Goal: Task Accomplishment & Management: Complete application form

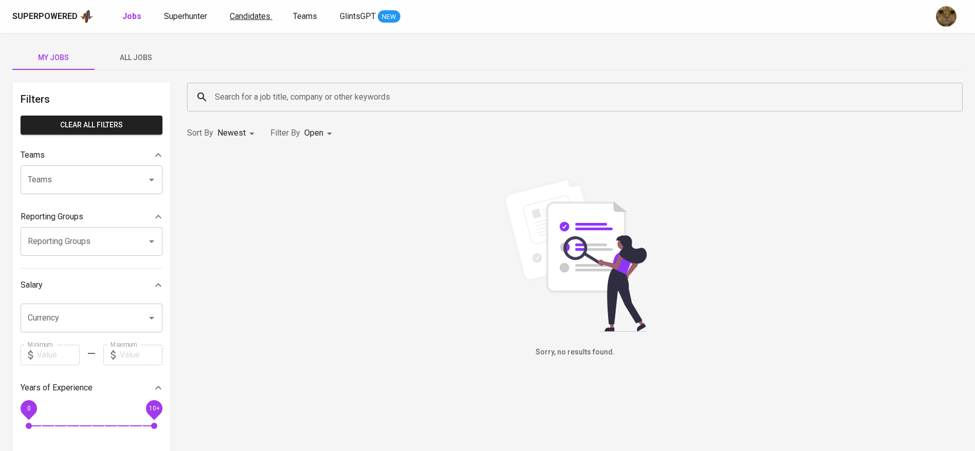
click at [230, 17] on span "Candidates" at bounding box center [250, 16] width 41 height 10
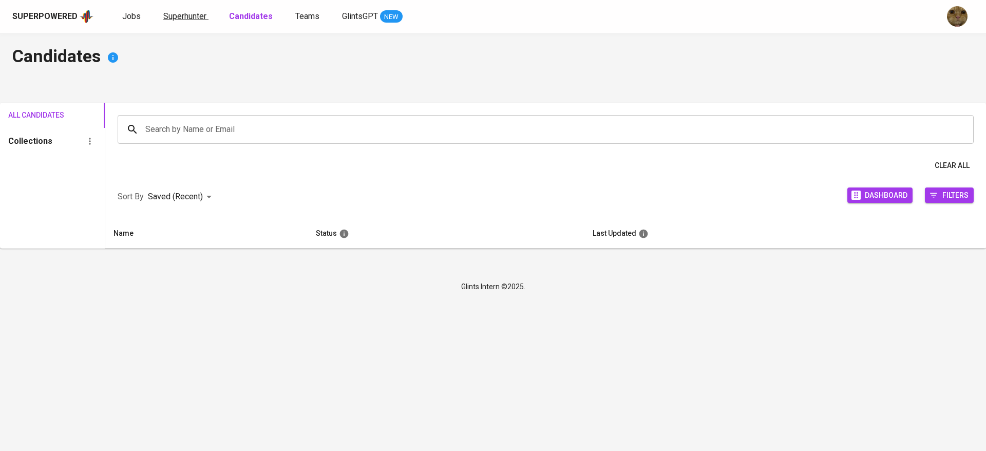
click at [196, 19] on span "Superhunter" at bounding box center [184, 16] width 43 height 10
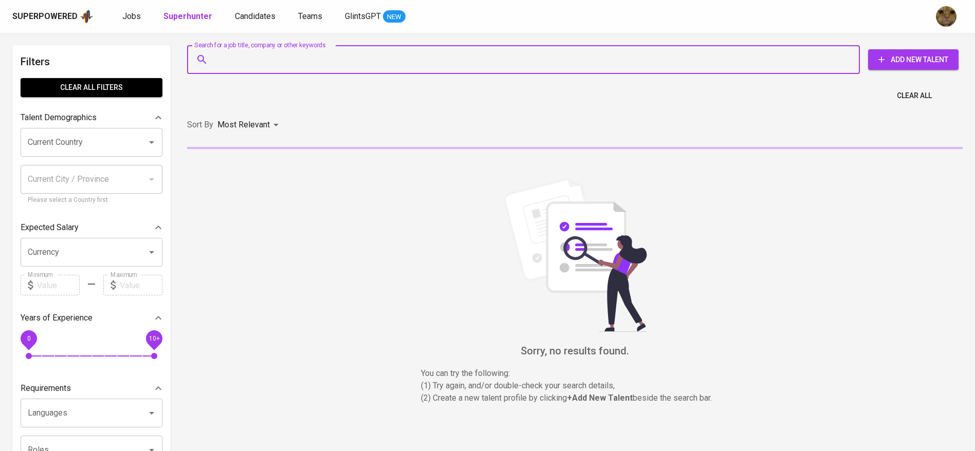
click at [229, 57] on input "Search for a job title, company or other keywords" at bounding box center [525, 60] width 627 height 20
paste input "adamachmadan@gmail.com"
type input "adamachmadan@gmail.com"
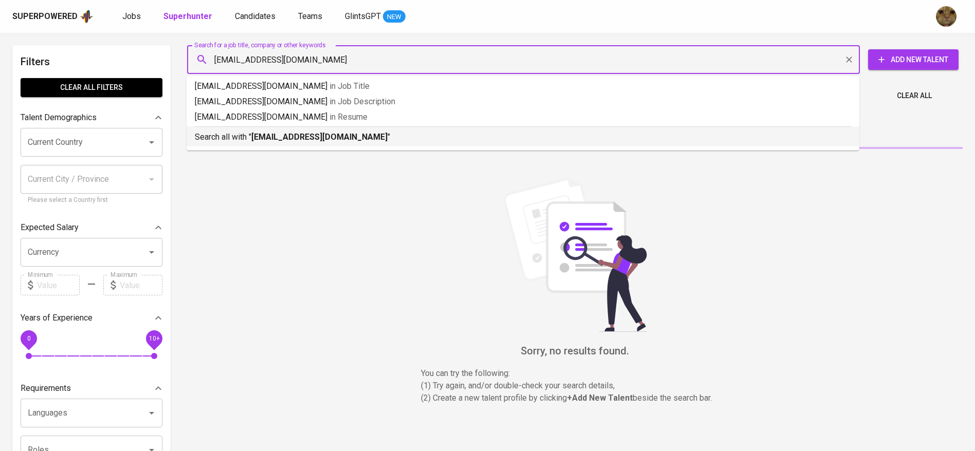
click at [248, 127] on div "Search all with " adamachmadan@gmail.com "" at bounding box center [523, 134] width 656 height 17
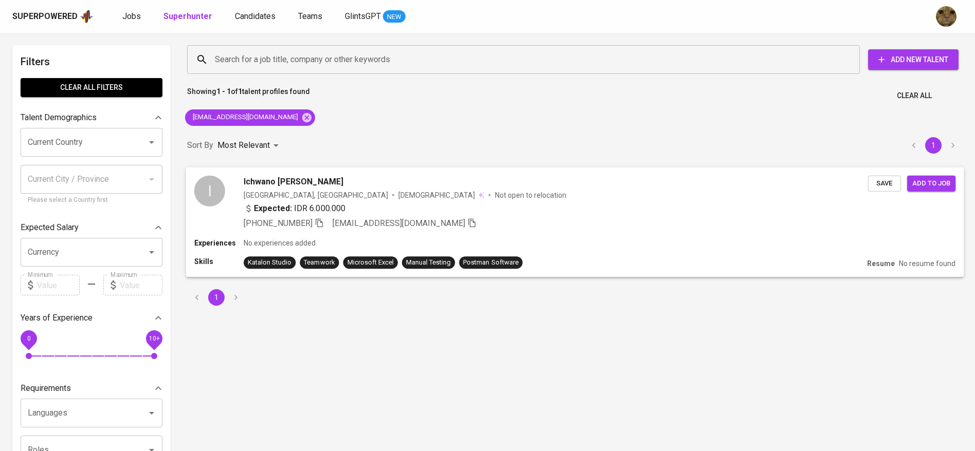
click at [666, 241] on div "Experiences No experiences added" at bounding box center [574, 243] width 761 height 10
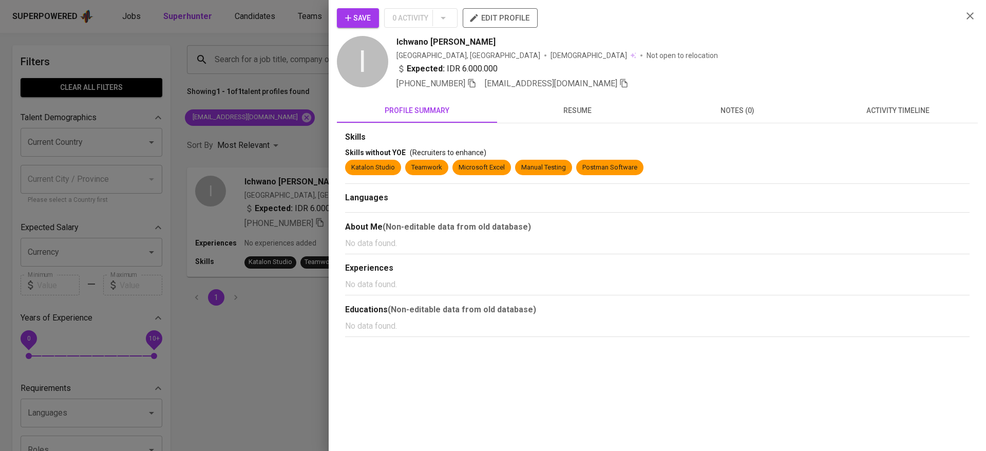
click at [869, 111] on span "activity timeline" at bounding box center [898, 110] width 148 height 13
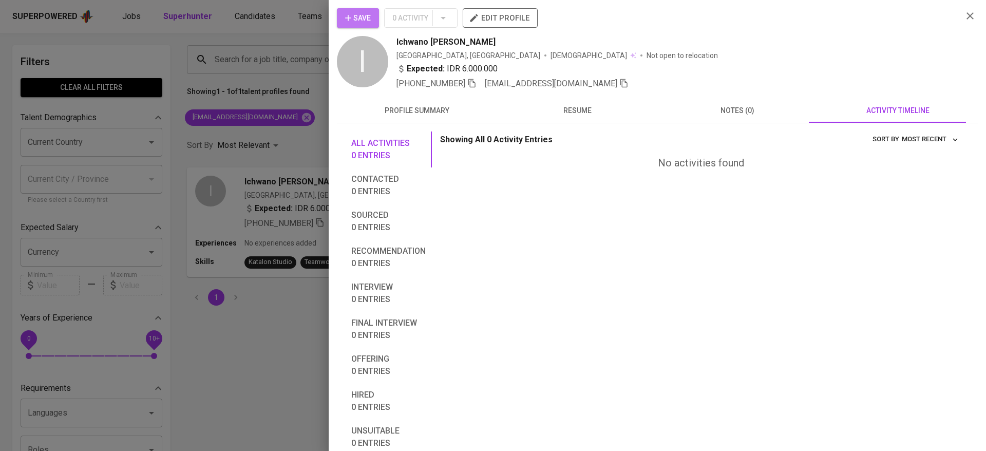
click at [360, 18] on span "Save" at bounding box center [358, 18] width 26 height 13
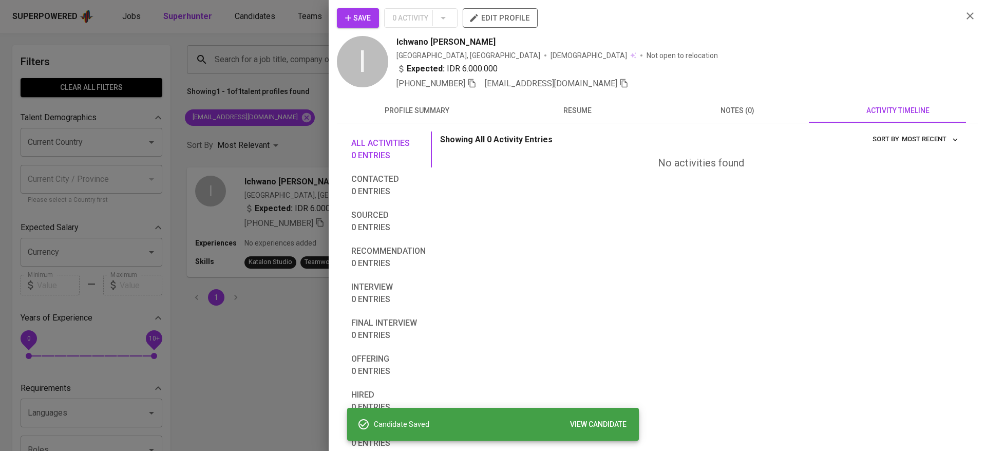
click at [281, 27] on div at bounding box center [493, 225] width 986 height 451
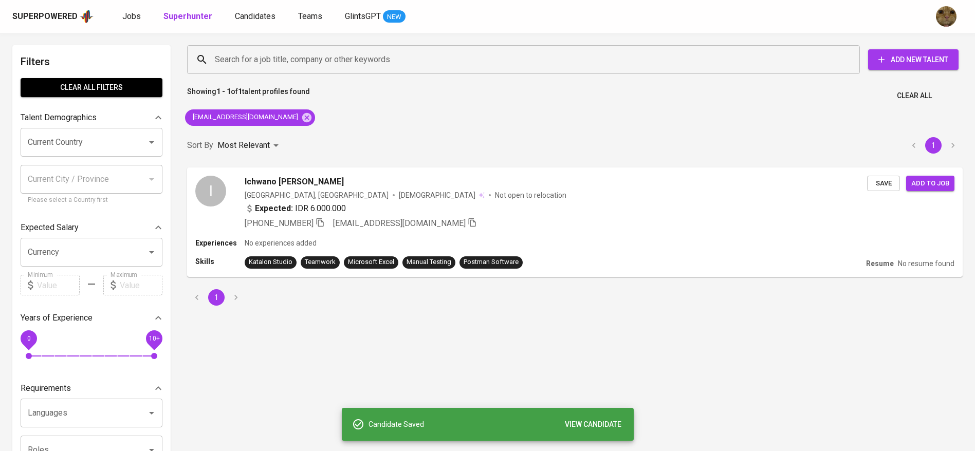
click at [257, 23] on div "Superpowered Jobs Superhunter Candidates Teams GlintsGPT NEW" at bounding box center [470, 16] width 917 height 15
click at [249, 16] on span "Candidates" at bounding box center [255, 16] width 41 height 10
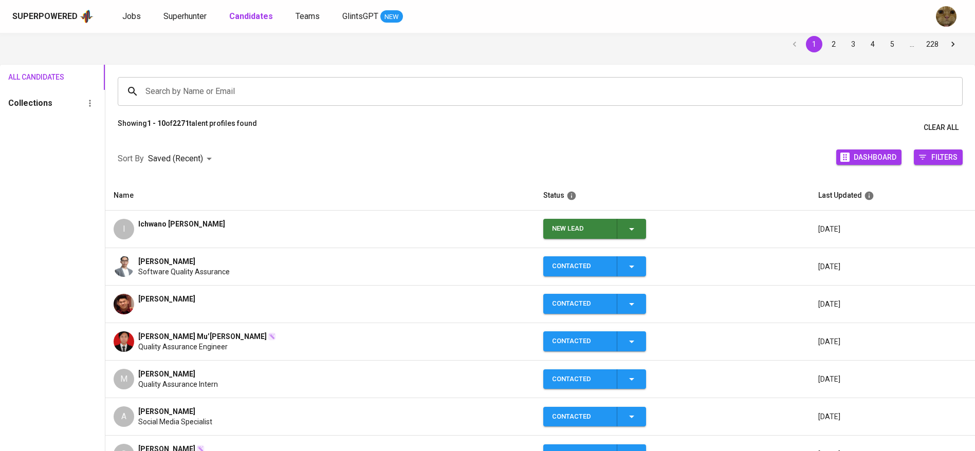
scroll to position [42, 0]
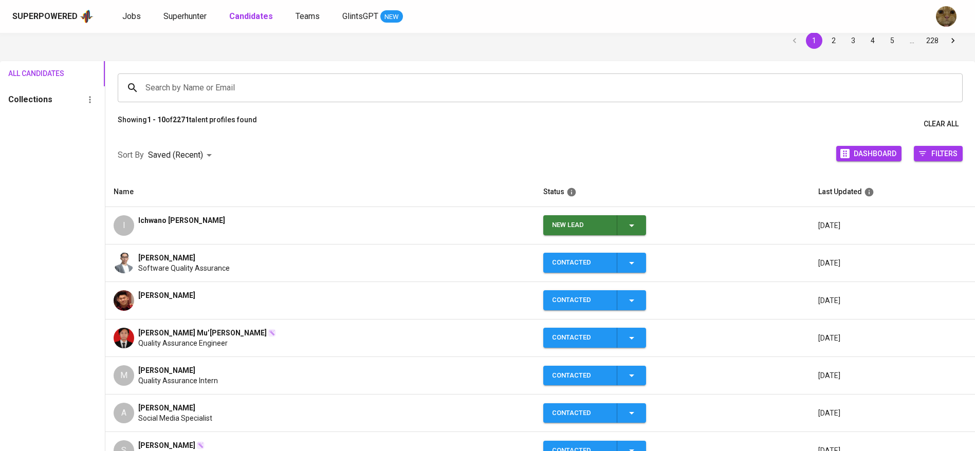
click at [628, 225] on icon "button" at bounding box center [631, 225] width 12 height 12
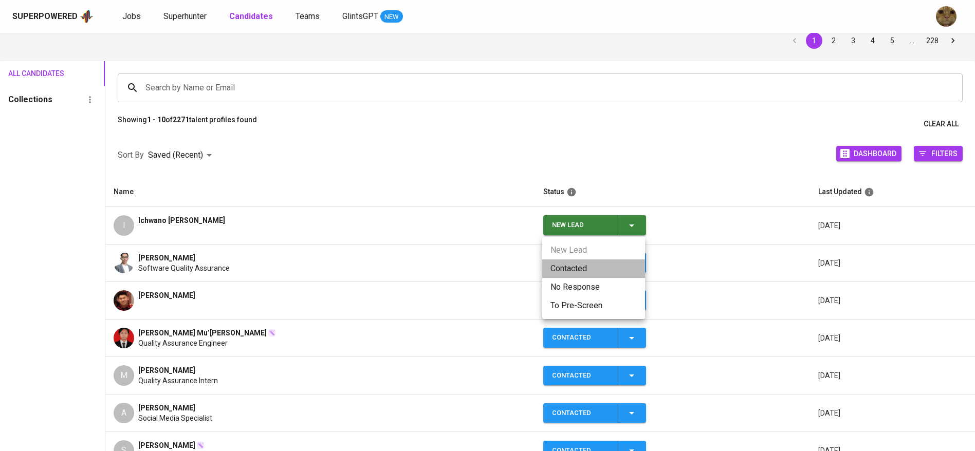
click at [582, 260] on li "Contacted" at bounding box center [593, 268] width 103 height 18
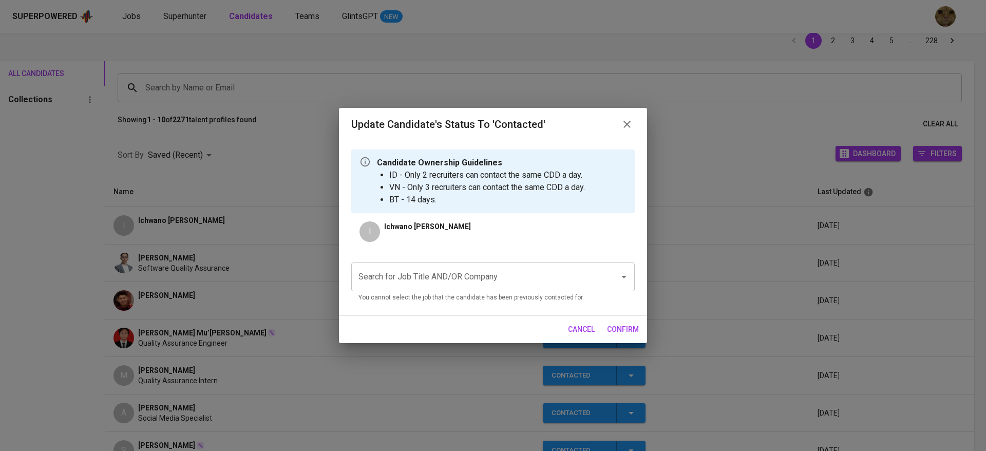
click at [459, 256] on div "Search for Job Title AND/OR Company Search for Job Title AND/OR Company You can…" at bounding box center [493, 280] width 284 height 53
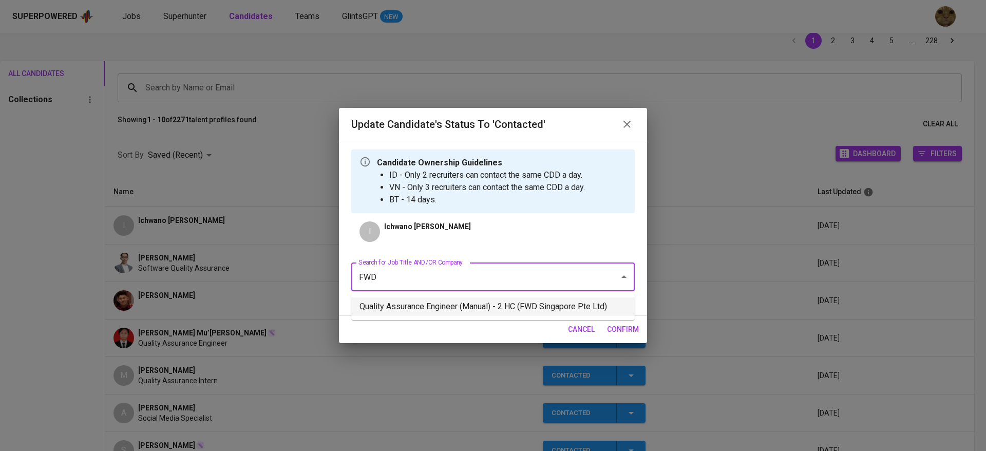
click at [381, 301] on li "Quality Assurance Engineer (Manual) - 2 HC (FWD Singapore Pte Ltd)" at bounding box center [493, 306] width 284 height 18
type input "FWD"
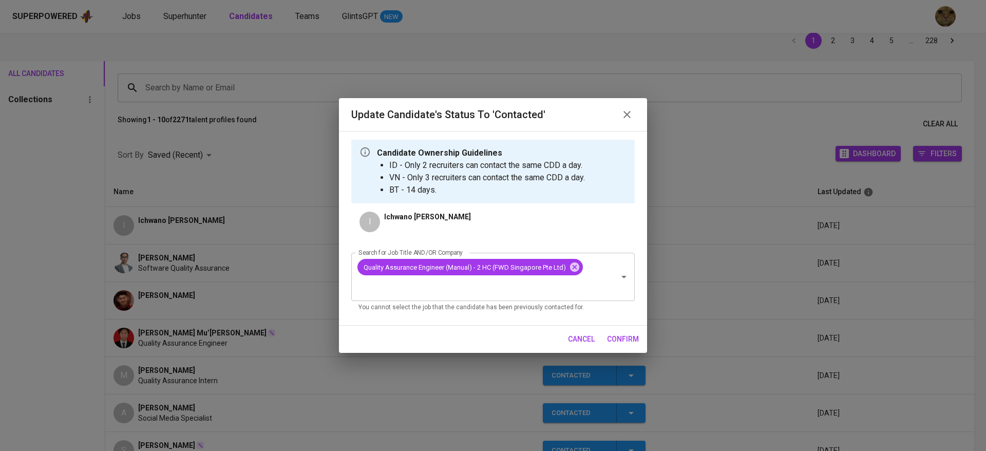
click at [606, 331] on button "confirm" at bounding box center [623, 339] width 40 height 19
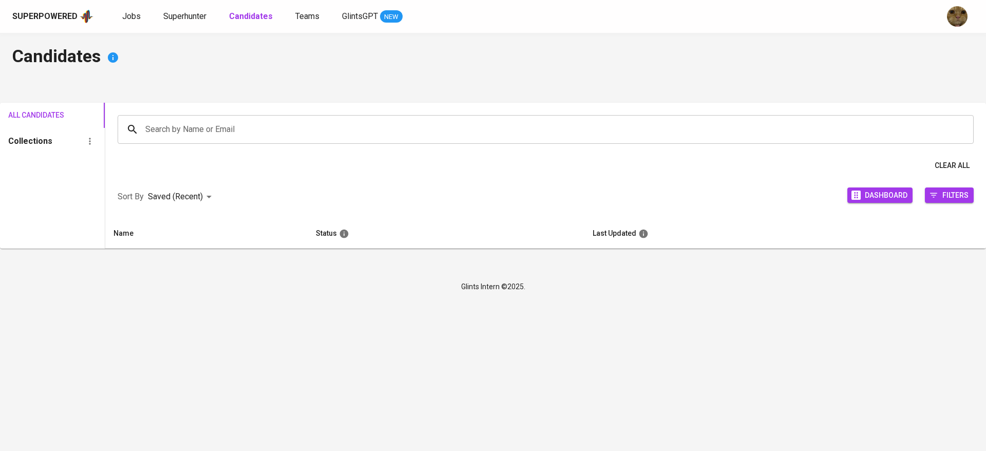
click at [185, 9] on div "Superpowered Jobs Superhunter Candidates Teams GlintsGPT NEW" at bounding box center [476, 16] width 929 height 15
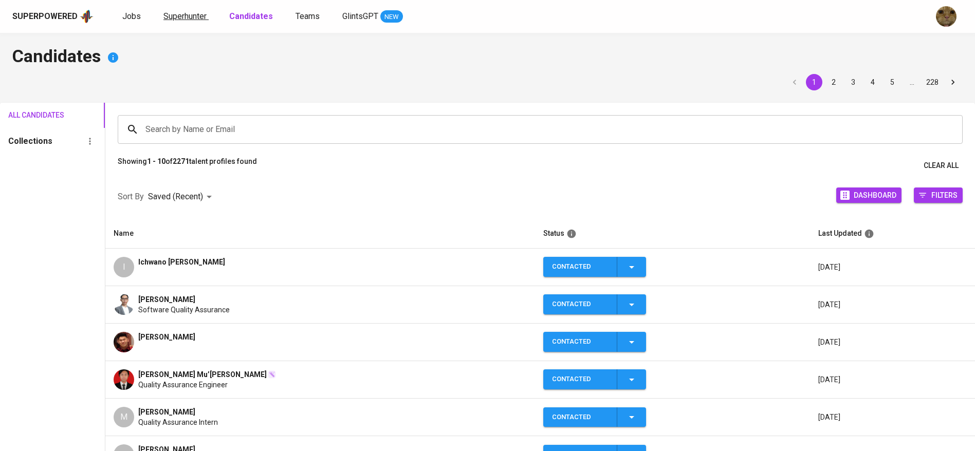
click at [173, 14] on span "Superhunter" at bounding box center [184, 16] width 43 height 10
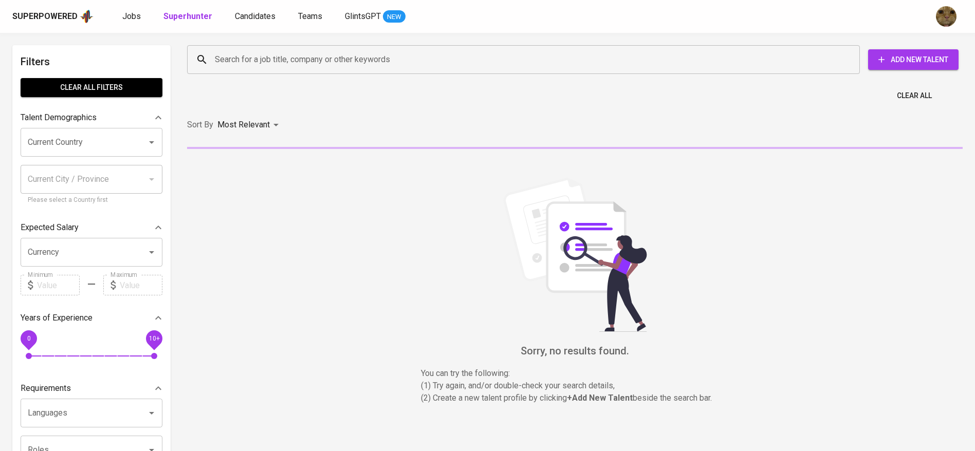
click at [246, 74] on div "Search for a job title, company or other keywords Search for a job title, compa…" at bounding box center [572, 59] width 775 height 33
click at [237, 67] on input "Search for a job title, company or other keywords" at bounding box center [525, 60] width 627 height 20
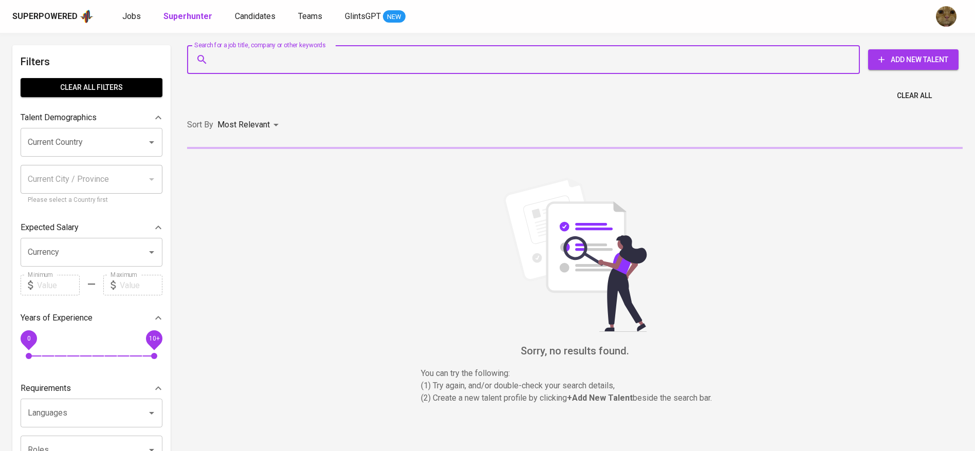
paste input "[EMAIL_ADDRESS][DOMAIN_NAME]"
type input "[EMAIL_ADDRESS][DOMAIN_NAME]"
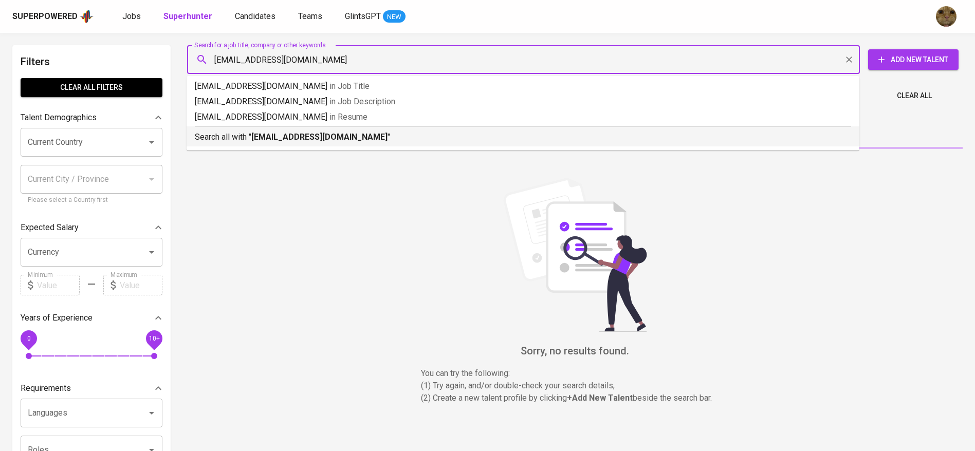
click at [250, 132] on p "Search all with " [EMAIL_ADDRESS][DOMAIN_NAME] "" at bounding box center [523, 137] width 656 height 12
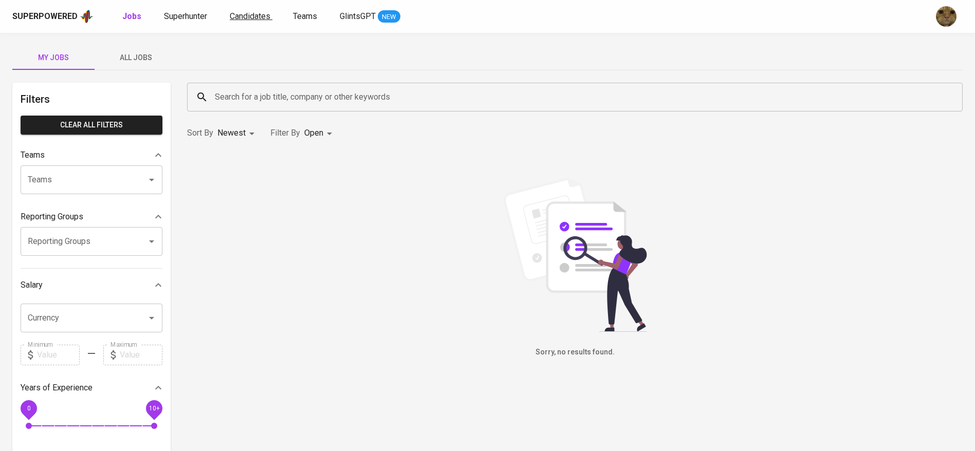
click at [261, 16] on span "Candidates" at bounding box center [250, 16] width 41 height 10
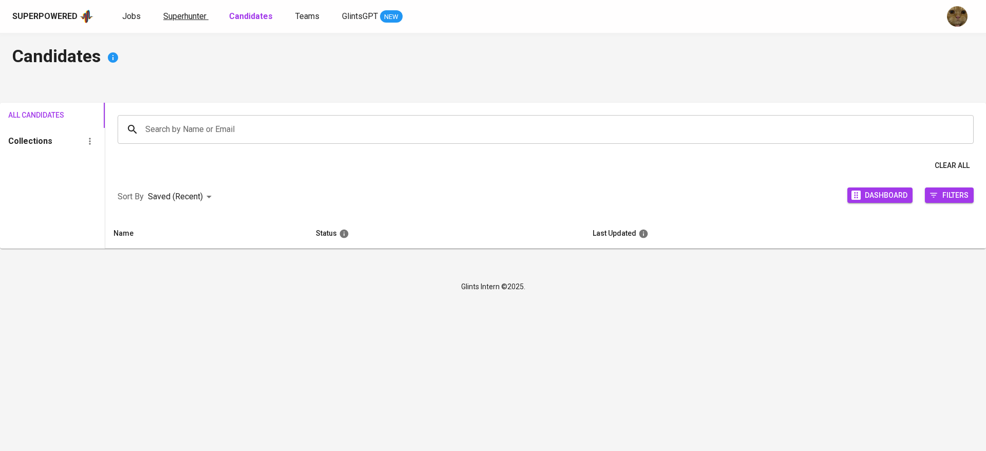
click at [187, 20] on span "Superhunter" at bounding box center [184, 16] width 43 height 10
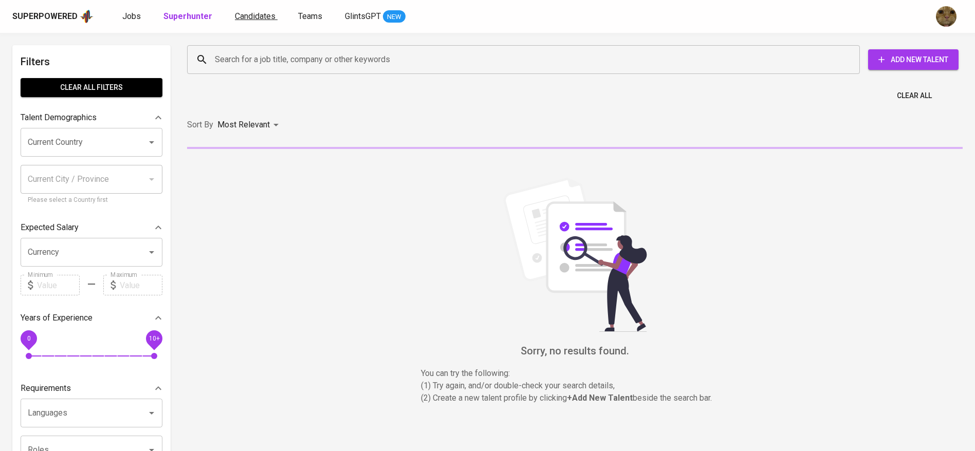
click at [241, 13] on span "Candidates" at bounding box center [255, 16] width 41 height 10
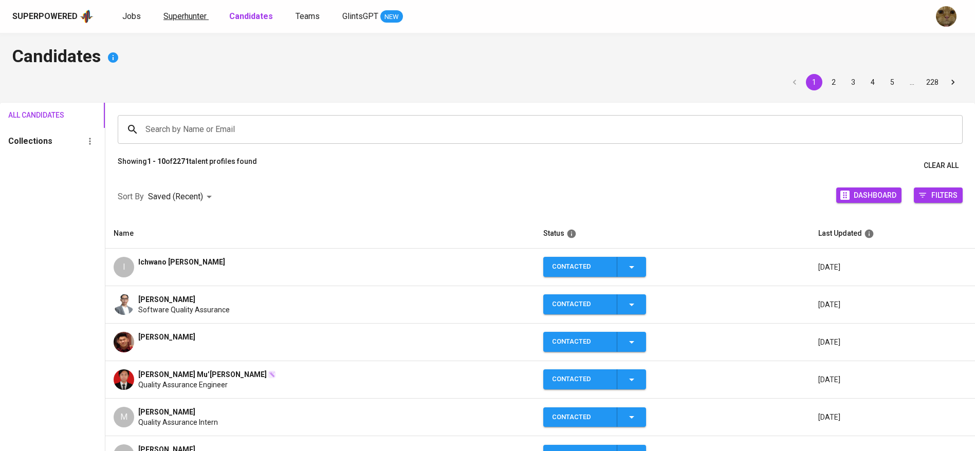
click at [187, 16] on span "Superhunter" at bounding box center [184, 16] width 43 height 10
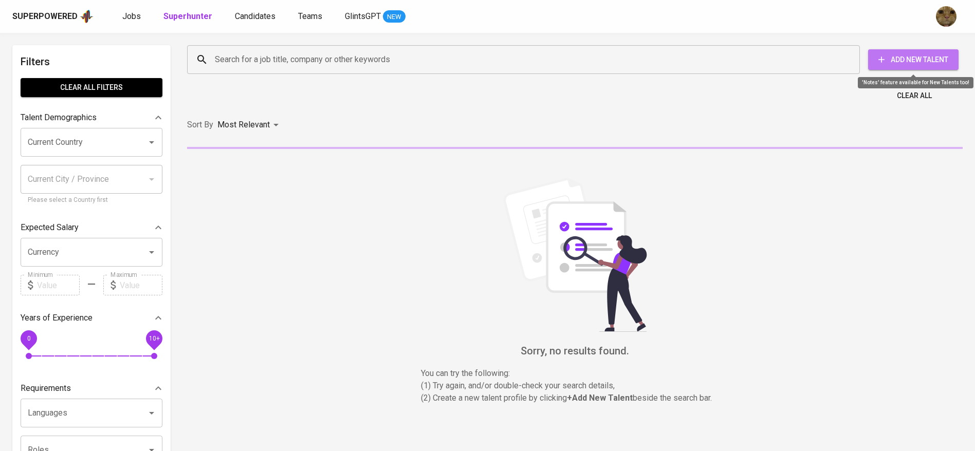
click at [888, 68] on button "Add New Talent" at bounding box center [913, 59] width 90 height 21
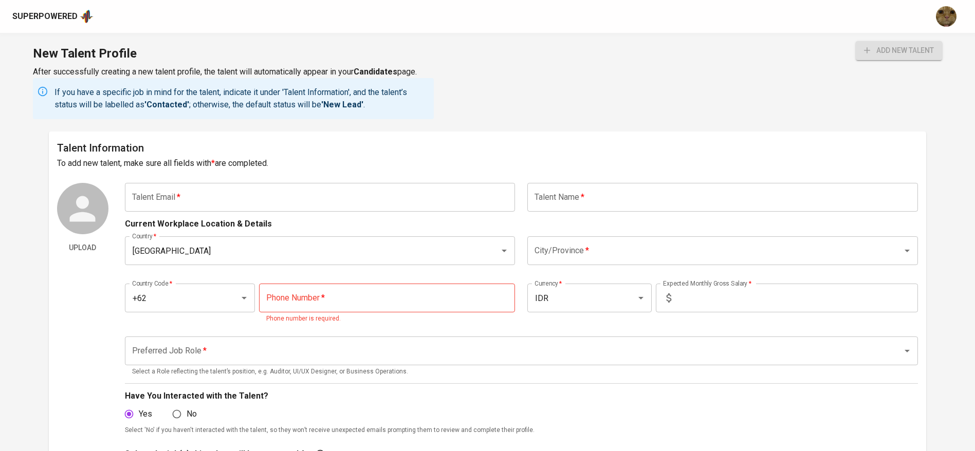
click at [301, 194] on input "text" at bounding box center [320, 197] width 390 height 29
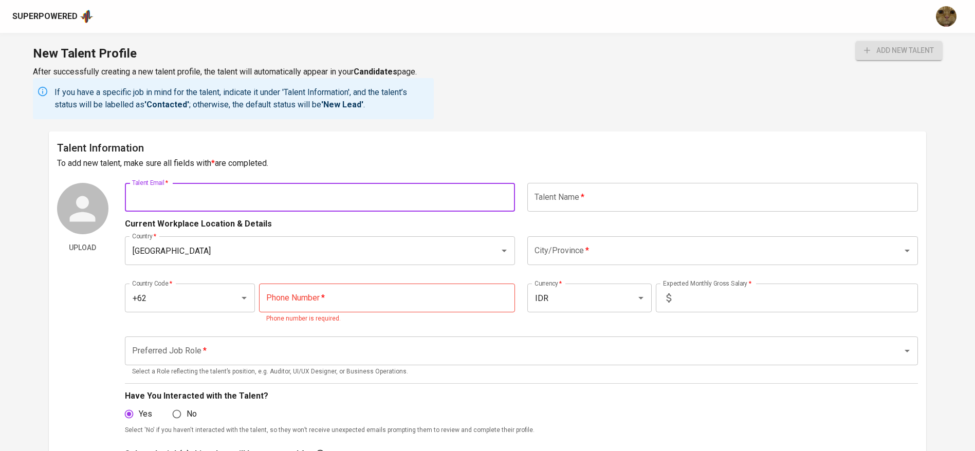
paste input "[EMAIL_ADDRESS][DOMAIN_NAME]"
type input "[EMAIL_ADDRESS][DOMAIN_NAME]"
click at [572, 193] on input "text" at bounding box center [722, 197] width 390 height 29
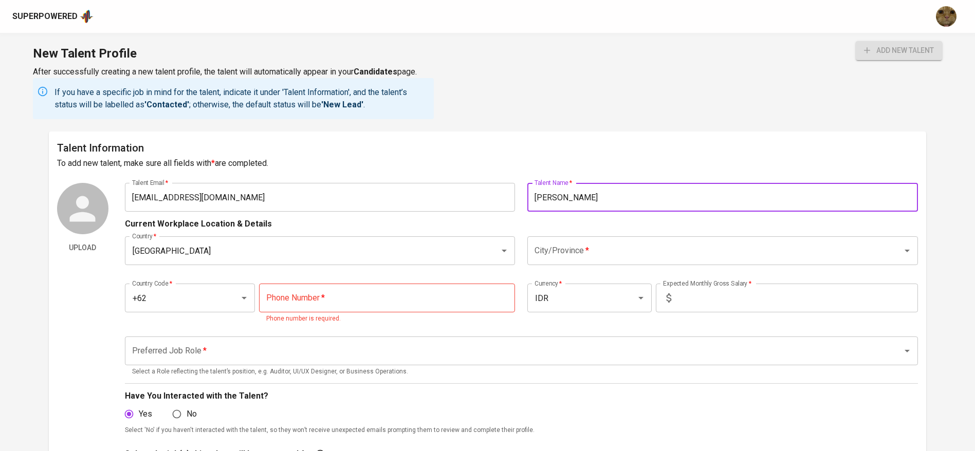
click at [571, 260] on div "City/Province *" at bounding box center [722, 250] width 390 height 29
type input "Farid Arbiansyah"
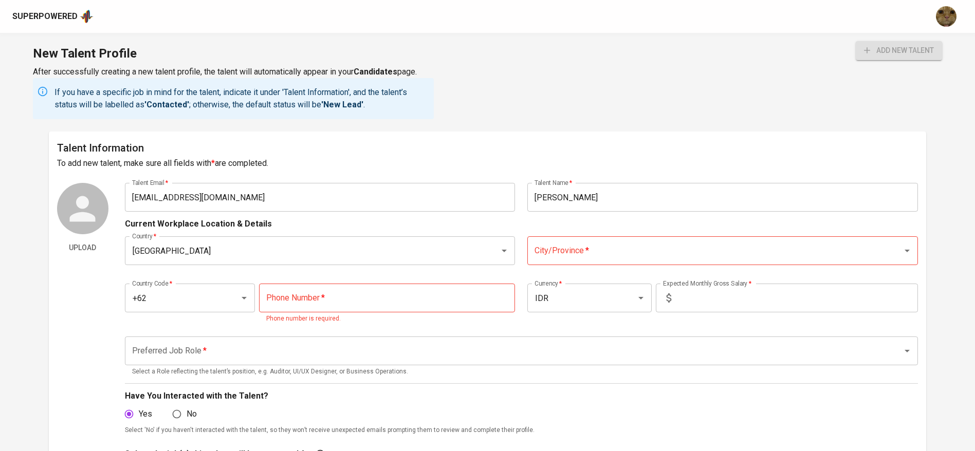
click at [618, 255] on input "City/Province   *" at bounding box center [708, 251] width 352 height 20
type input "Central jakartaA"
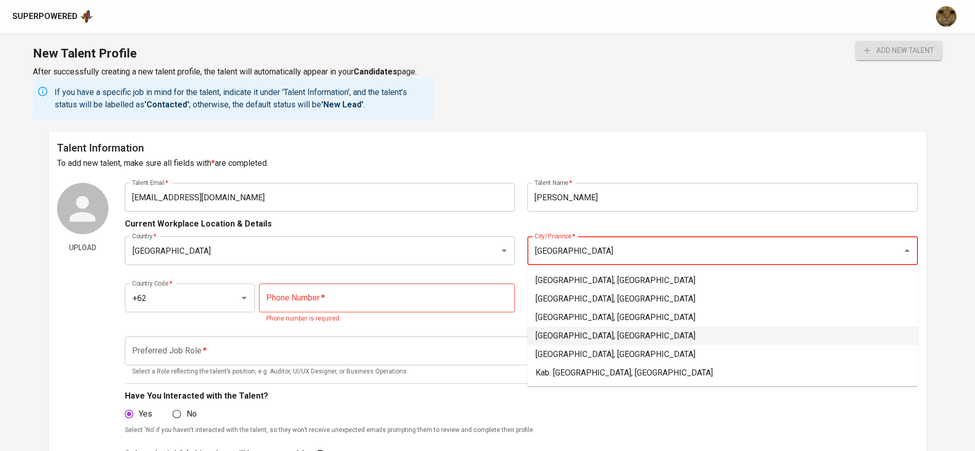
click at [548, 330] on li "Jakarta Pusat, DKI Jakarta" at bounding box center [722, 336] width 390 height 18
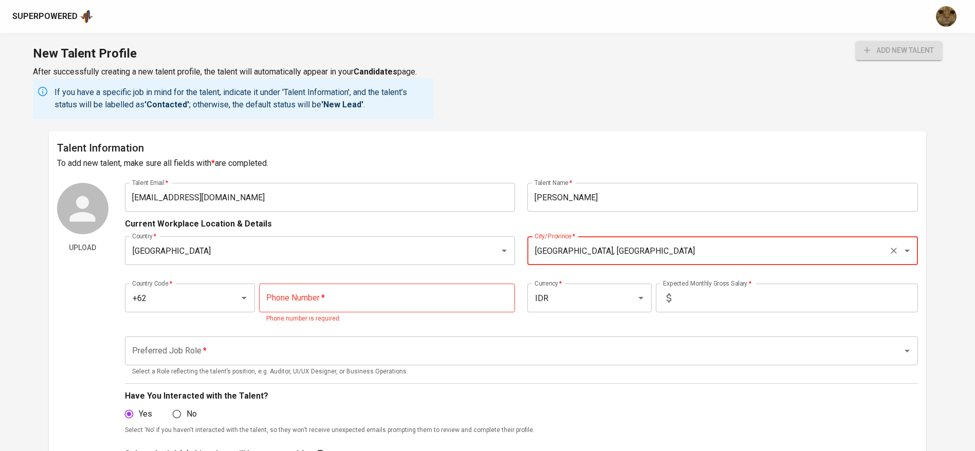
type input "Jakarta Pusat, DKI Jakarta"
click at [375, 286] on input "tel" at bounding box center [387, 298] width 256 height 29
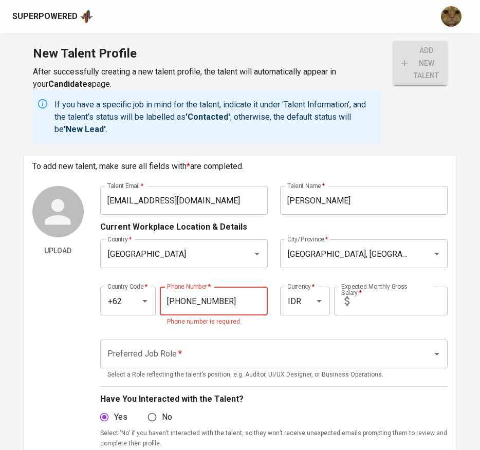
scroll to position [28, 0]
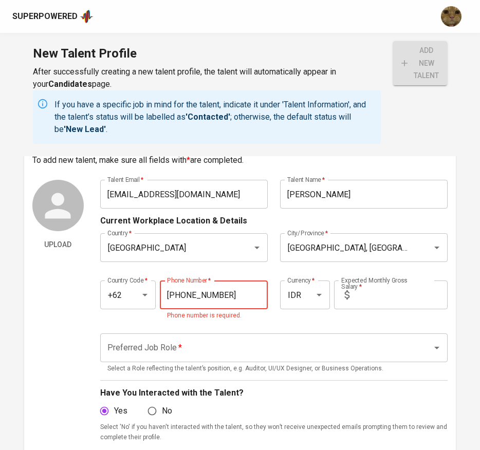
type input "877-4423-5107"
click at [383, 287] on input "text" at bounding box center [400, 295] width 95 height 29
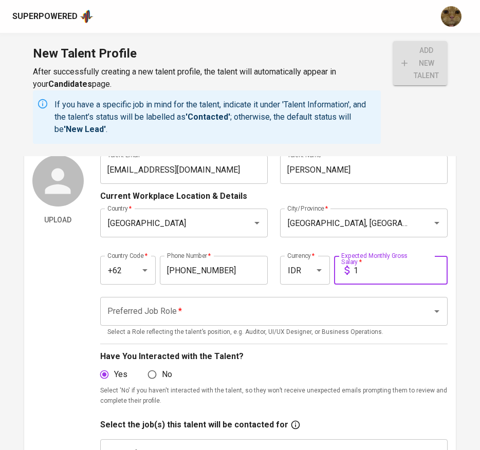
scroll to position [55, 0]
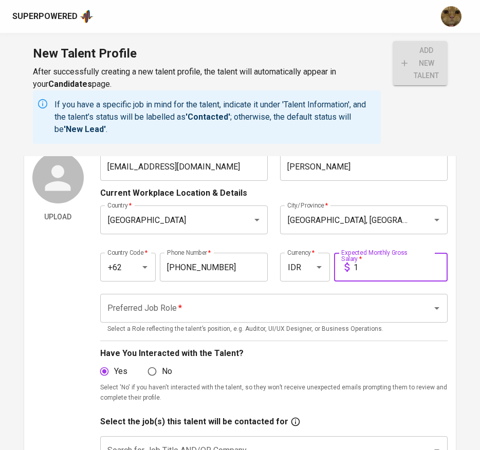
type input "1"
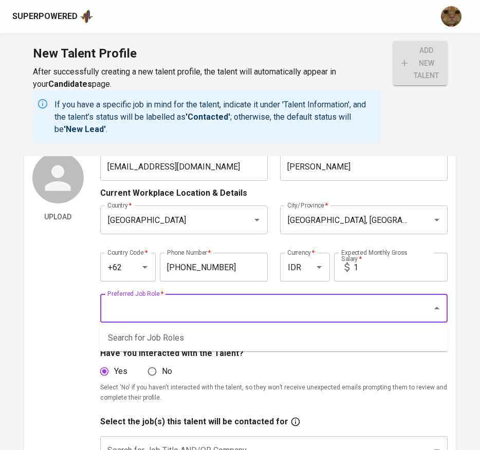
click at [235, 307] on input "Preferred Job Role   *" at bounding box center [260, 308] width 310 height 20
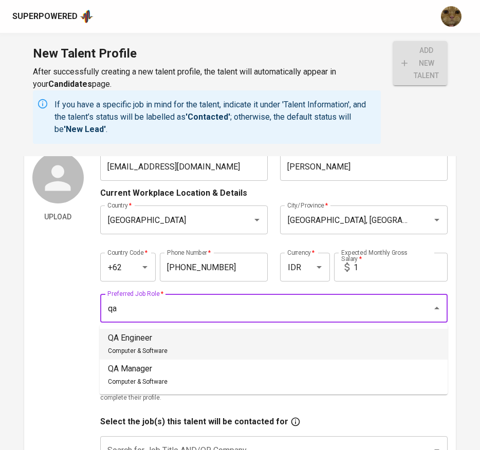
click at [176, 351] on li "QA Engineer Computer & Software" at bounding box center [274, 344] width 348 height 31
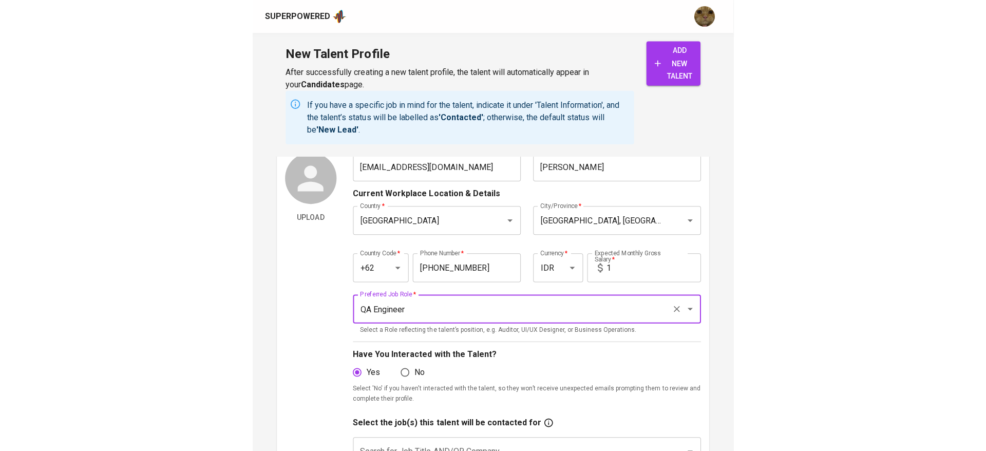
scroll to position [31, 0]
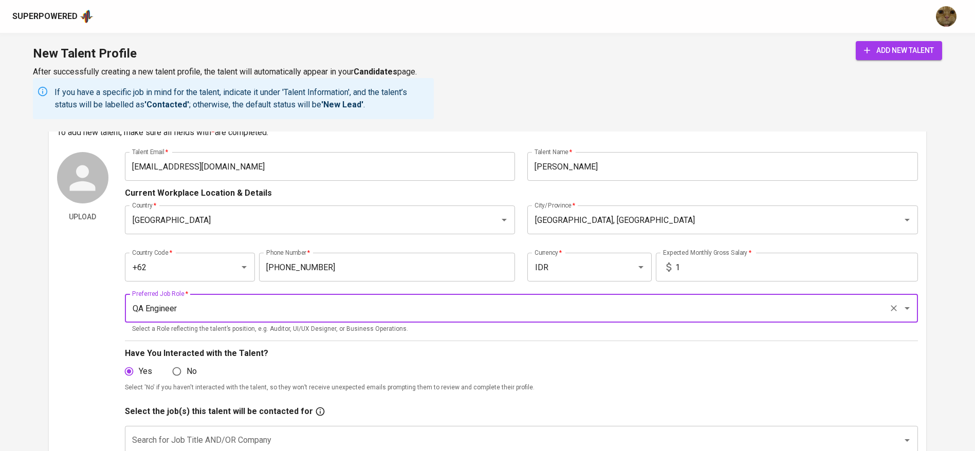
type input "QA Engineer"
click at [868, 48] on icon "submit" at bounding box center [867, 50] width 10 height 10
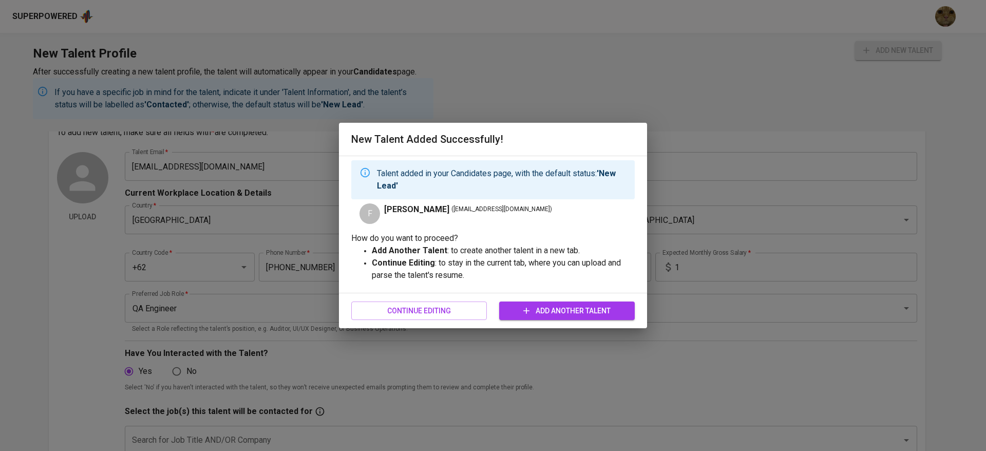
click at [321, 275] on div "New Talent Added Successfully! Talent added in your Candidates page, with the d…" at bounding box center [493, 225] width 986 height 451
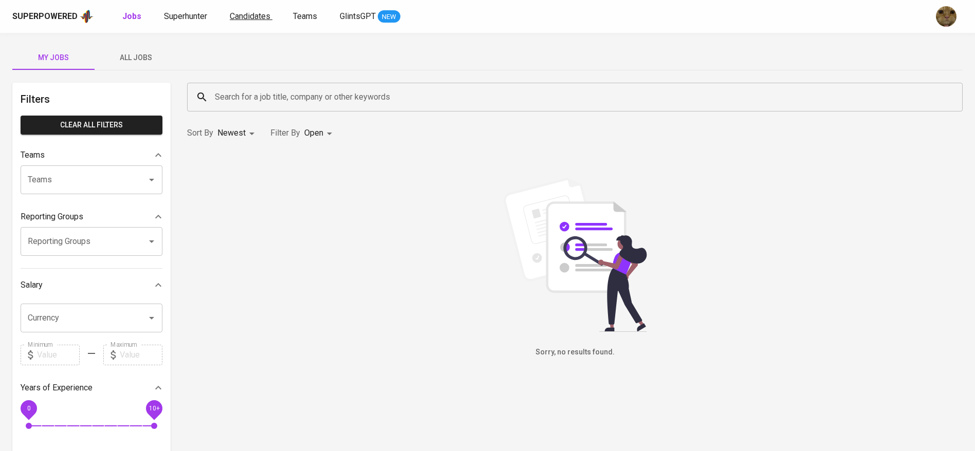
click at [251, 13] on span "Candidates" at bounding box center [250, 16] width 41 height 10
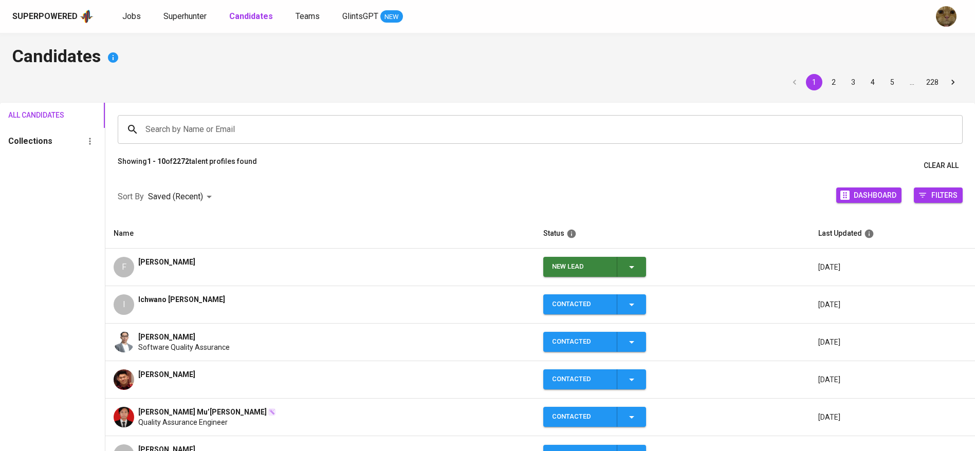
click at [640, 269] on span "New Lead" at bounding box center [594, 267] width 95 height 20
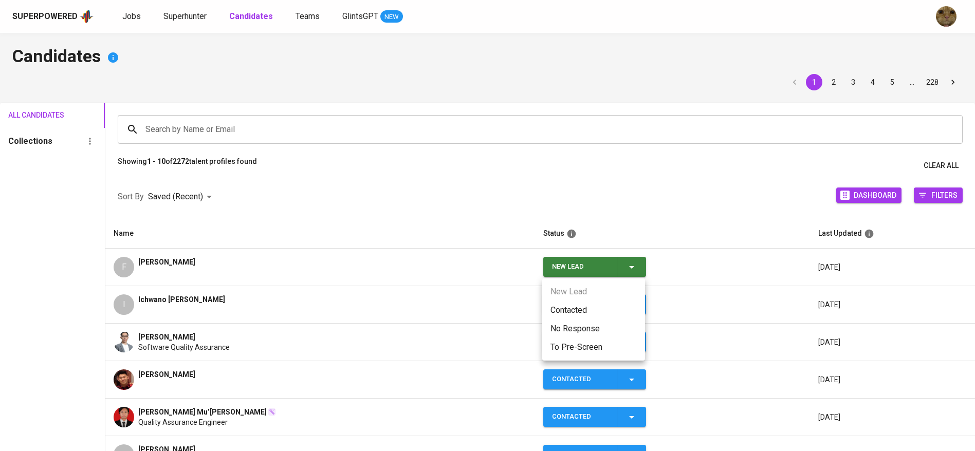
click at [571, 302] on li "Contacted" at bounding box center [593, 310] width 103 height 18
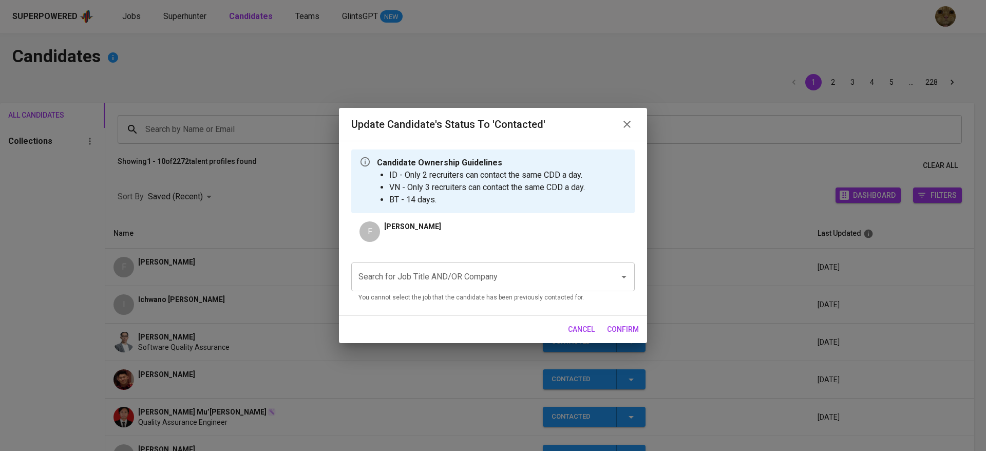
click at [450, 298] on p "You cannot select the job that the candidate has been previously contacted for." at bounding box center [493, 298] width 269 height 10
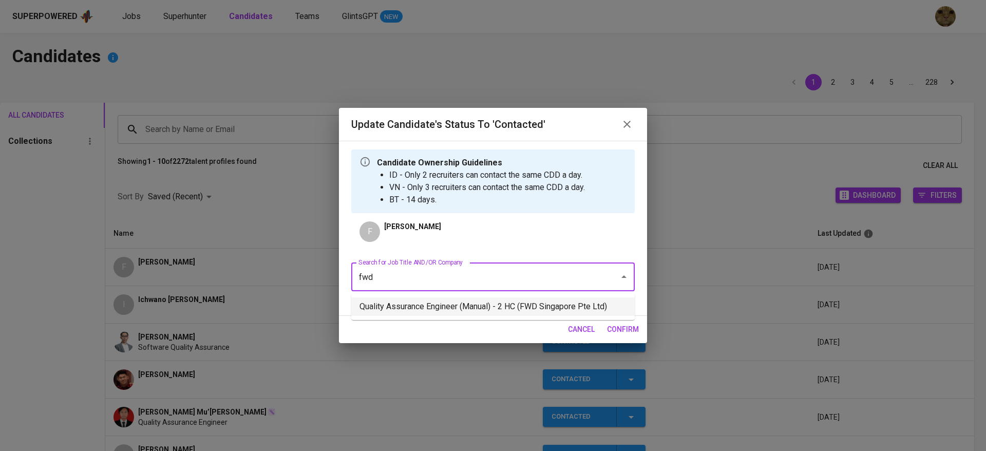
click at [398, 314] on li "Quality Assurance Engineer (Manual) - 2 HC (FWD Singapore Pte Ltd)" at bounding box center [493, 306] width 284 height 18
type input "fwd"
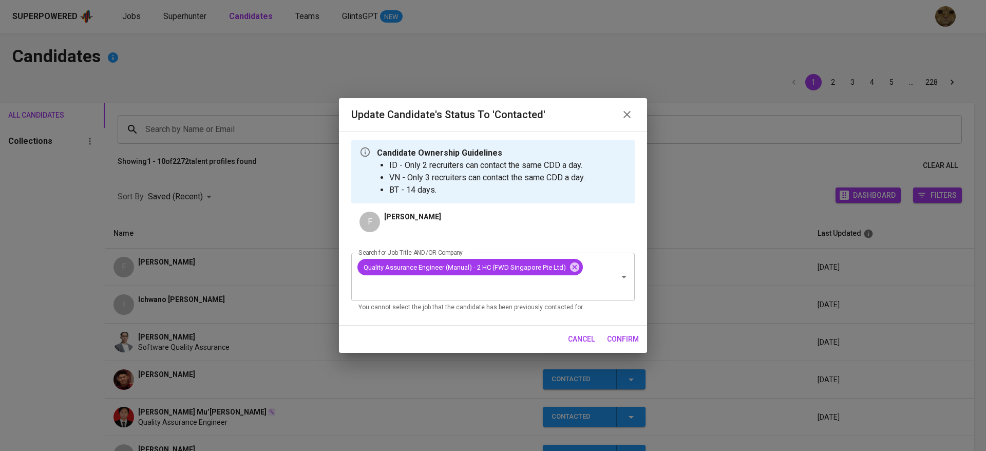
click at [613, 340] on span "confirm" at bounding box center [623, 339] width 32 height 13
